Goal: Navigation & Orientation: Go to known website

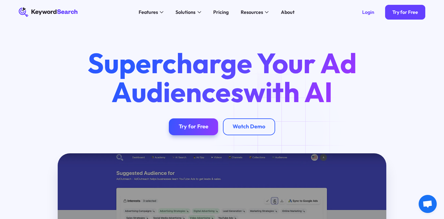
click at [42, 10] on icon "KeywordSearch" at bounding box center [49, 12] width 60 height 10
click at [368, 12] on div "Login" at bounding box center [368, 12] width 12 height 6
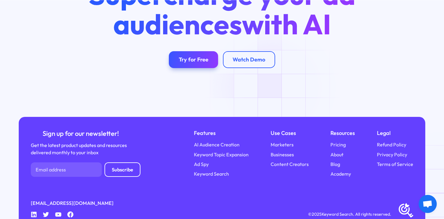
scroll to position [2164, 0]
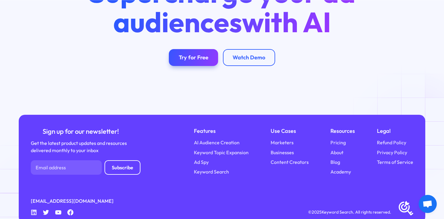
click at [33, 210] on icon "Linkedin" at bounding box center [34, 213] width 6 height 6
click at [34, 210] on icon "Linkedin" at bounding box center [34, 213] width 6 height 6
click at [47, 210] on icon at bounding box center [46, 212] width 6 height 5
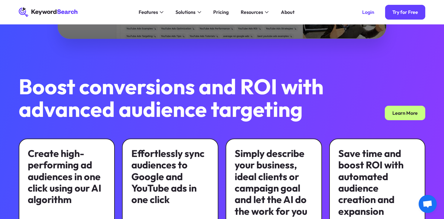
scroll to position [0, 0]
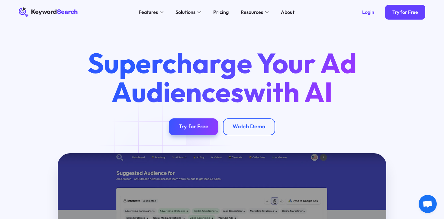
click at [51, 10] on icon "KeywordSearch" at bounding box center [49, 12] width 60 height 10
click at [367, 10] on div "Login" at bounding box center [368, 12] width 12 height 6
drag, startPoint x: 87, startPoint y: 12, endPoint x: 41, endPoint y: 18, distance: 46.9
click at [41, 18] on div "KeywordSearch Features AI Audience Builder Supercharge your Google and YouTube …" at bounding box center [222, 12] width 426 height 24
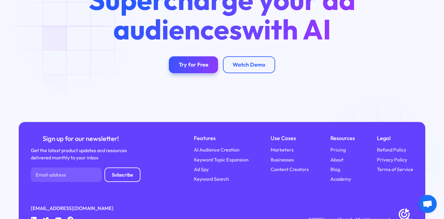
scroll to position [2164, 0]
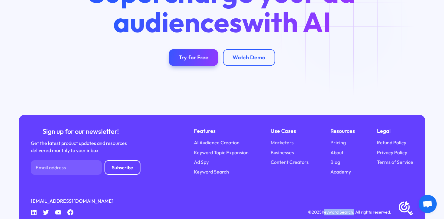
copy div "Keyword Search"
drag, startPoint x: 324, startPoint y: 199, endPoint x: 353, endPoint y: 196, distance: 29.5
click at [353, 209] on div "© 2025 Keyword Search. All rights reserved." at bounding box center [349, 212] width 83 height 7
copy div "Keyword Search"
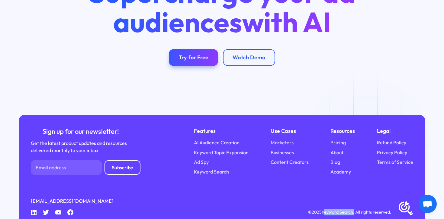
drag, startPoint x: 353, startPoint y: 199, endPoint x: 324, endPoint y: 199, distance: 29.9
click at [324, 209] on div "© 2025 Keyword Search. All rights reserved." at bounding box center [349, 212] width 83 height 7
